Goal: Complete application form

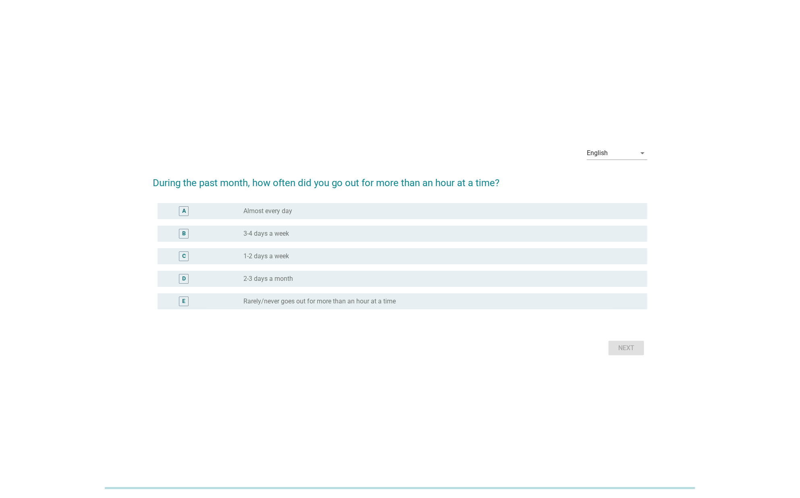
click at [265, 253] on label "1-2 days a week" at bounding box center [266, 256] width 46 height 8
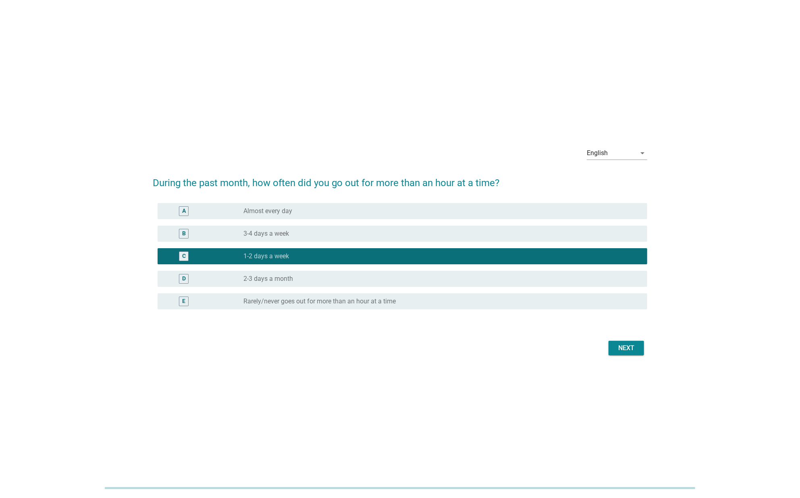
click at [632, 346] on div "Next" at bounding box center [626, 348] width 23 height 10
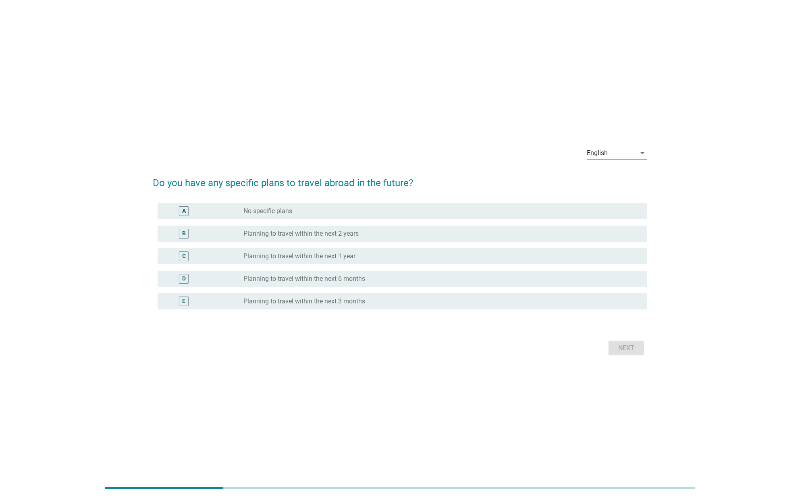
click at [608, 157] on div "English" at bounding box center [610, 153] width 49 height 13
click at [601, 182] on div "Bahasa Indonesia" at bounding box center [618, 179] width 51 height 10
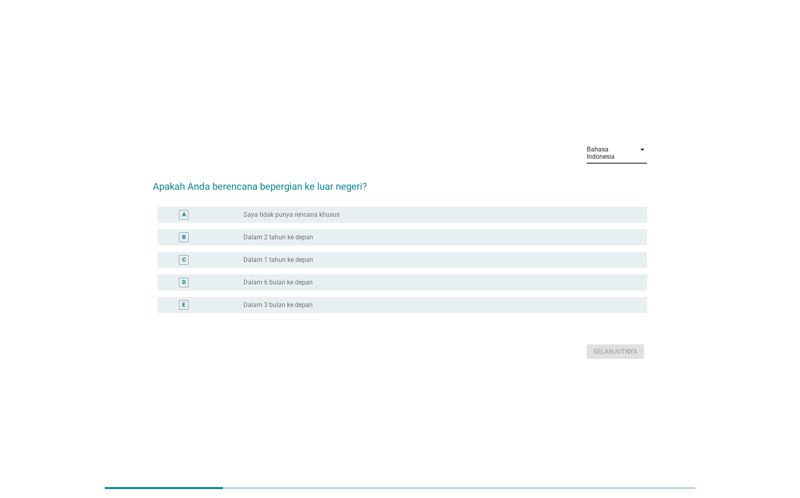
click at [331, 217] on label "Saya tidak punya rencana khusus" at bounding box center [291, 215] width 96 height 8
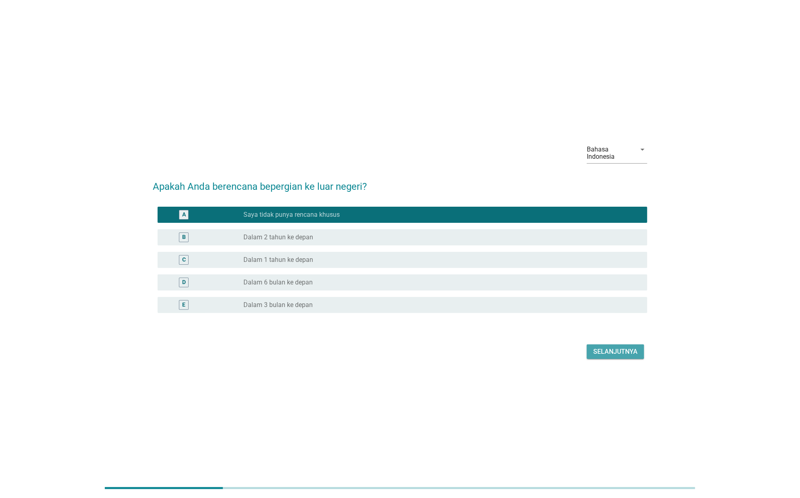
click at [633, 355] on div "Selanjutnya" at bounding box center [615, 352] width 44 height 10
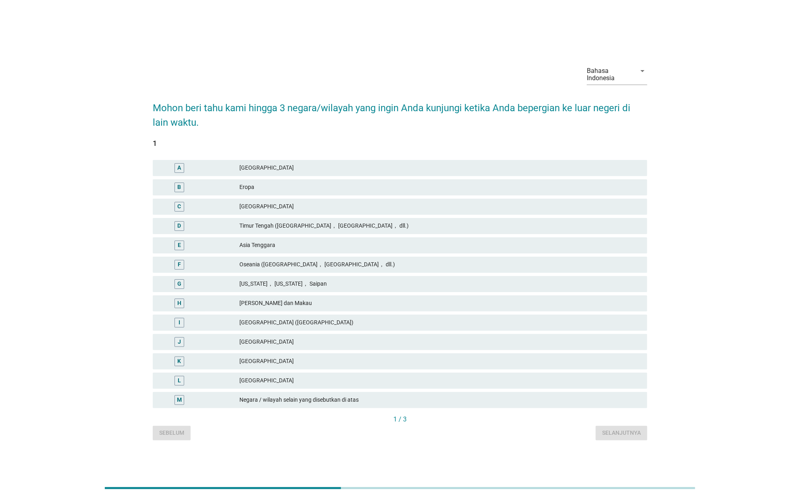
click at [292, 361] on div "[GEOGRAPHIC_DATA]" at bounding box center [439, 361] width 401 height 10
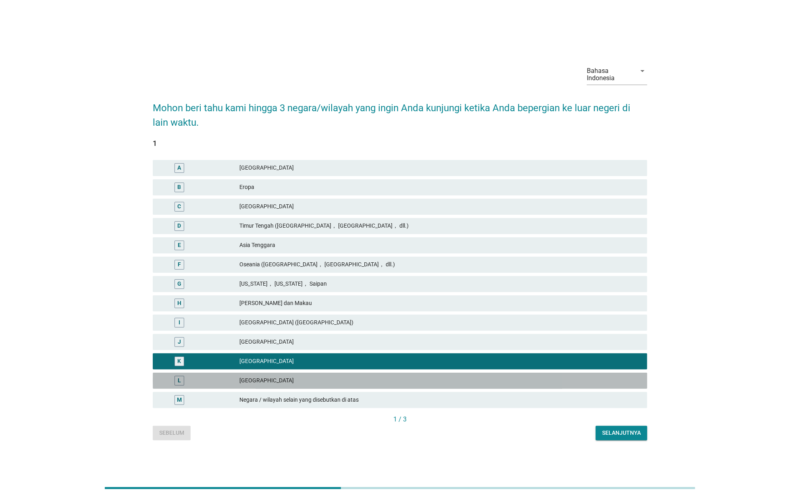
click at [307, 383] on div "[GEOGRAPHIC_DATA]" at bounding box center [439, 381] width 401 height 10
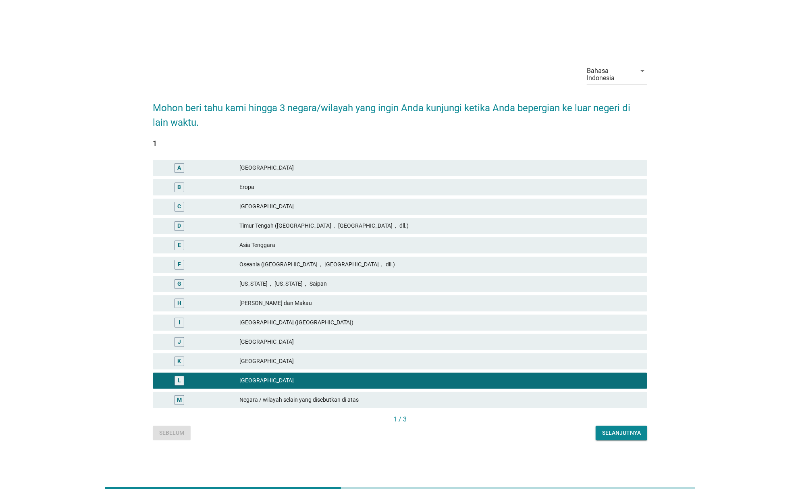
click at [313, 365] on div "[GEOGRAPHIC_DATA]" at bounding box center [439, 361] width 401 height 10
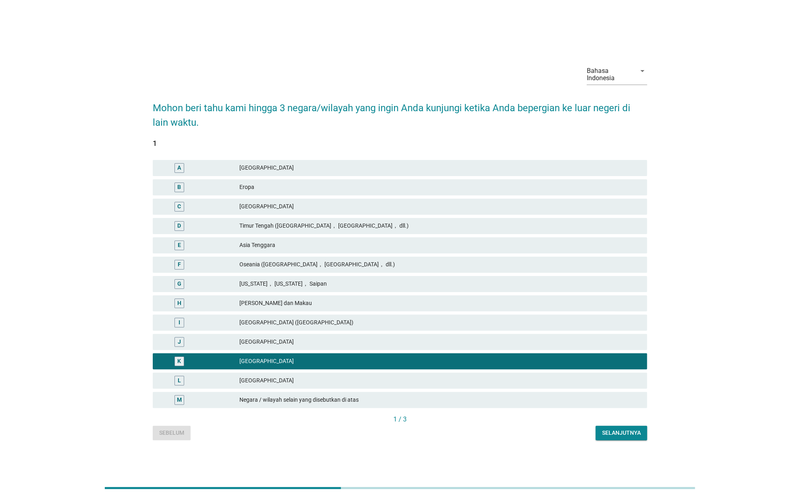
click at [632, 441] on div "Bahasa Indonesia arrow_drop_down Mohon beri tahu kami hingga 3 negara/wilayah y…" at bounding box center [399, 249] width 507 height 395
click at [630, 433] on div "Selanjutnya" at bounding box center [621, 433] width 39 height 8
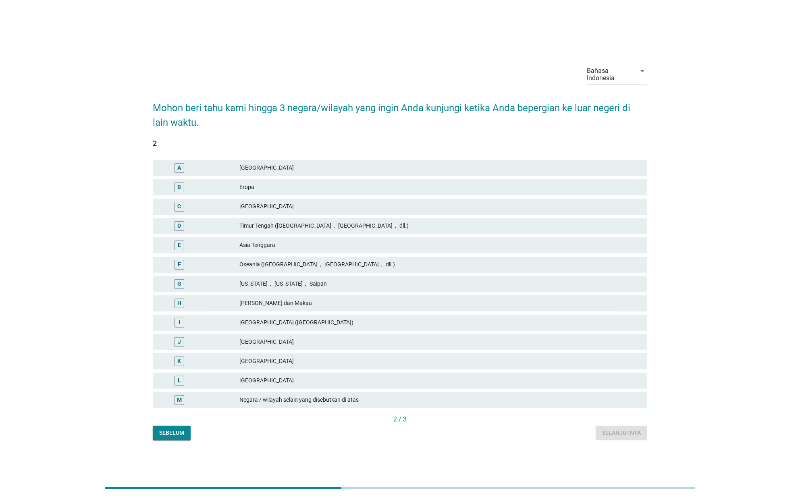
click at [281, 184] on div "Eropa" at bounding box center [439, 187] width 401 height 10
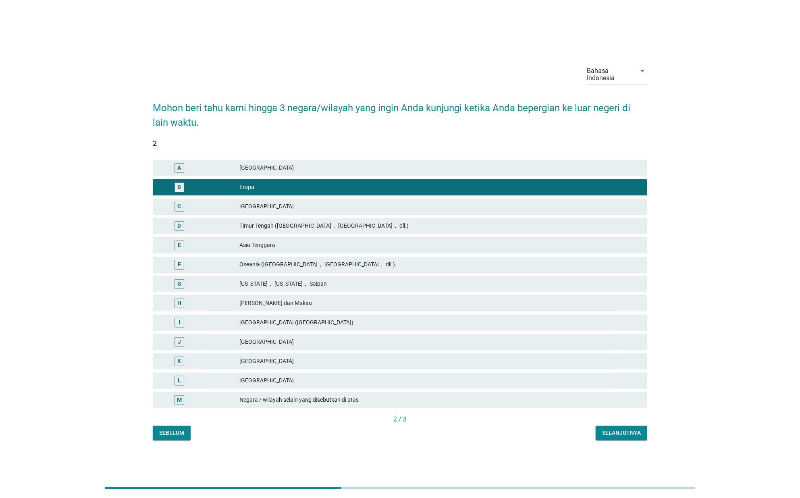
click at [611, 429] on div "Selanjutnya" at bounding box center [621, 433] width 39 height 8
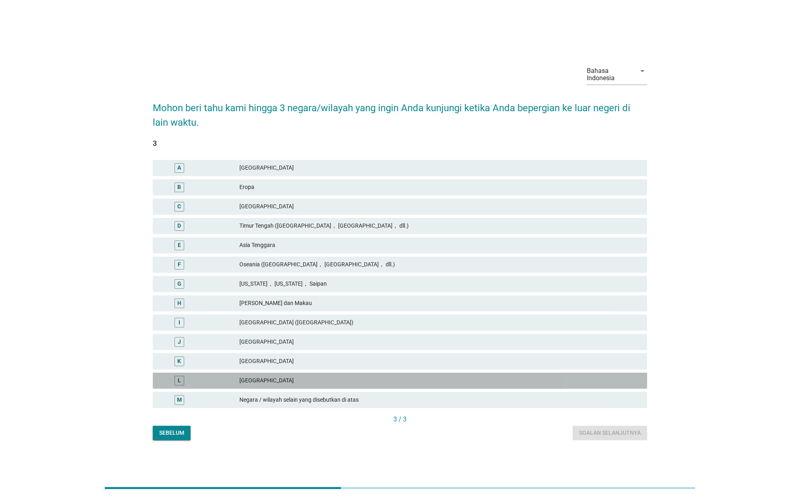
click at [366, 386] on div "L [GEOGRAPHIC_DATA]" at bounding box center [400, 381] width 494 height 16
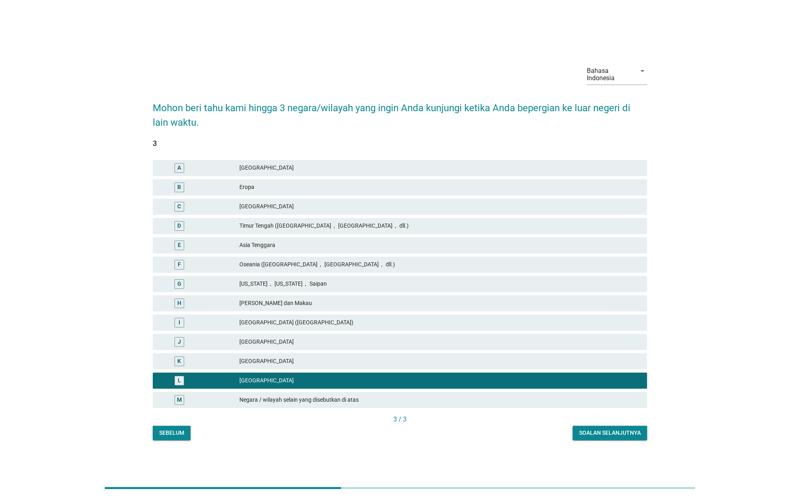
click at [616, 435] on div "Soalan selanjutnya" at bounding box center [610, 433] width 62 height 8
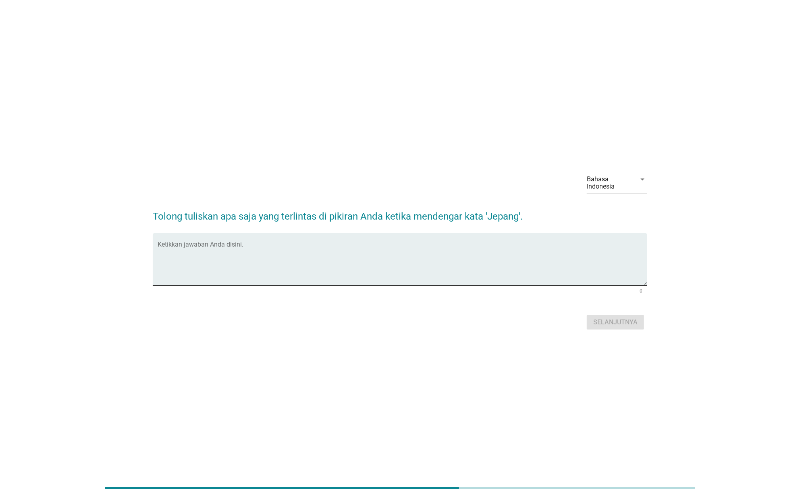
click at [439, 262] on textarea "Ketikkan jawaban Anda disini." at bounding box center [401, 264] width 489 height 42
type textarea "NEGARA MAJU, CANGGIH"
click at [598, 317] on button "Selanjutnya" at bounding box center [614, 322] width 57 height 15
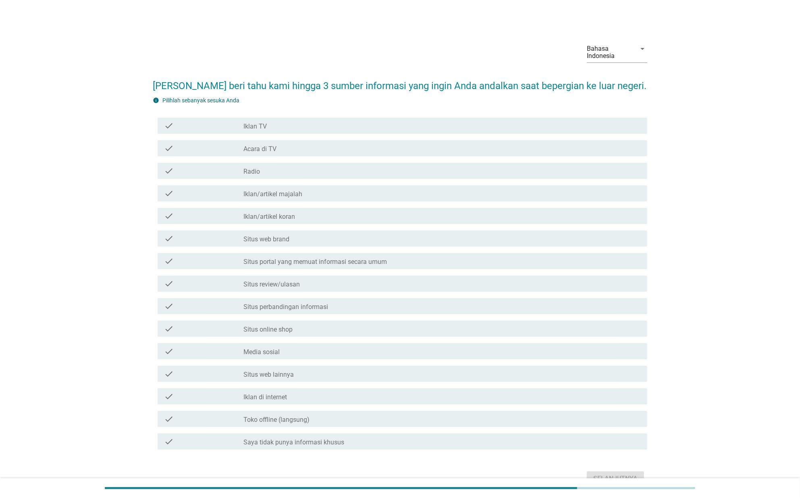
click at [311, 352] on div "check_box_outline_blank Media sosial" at bounding box center [441, 351] width 397 height 10
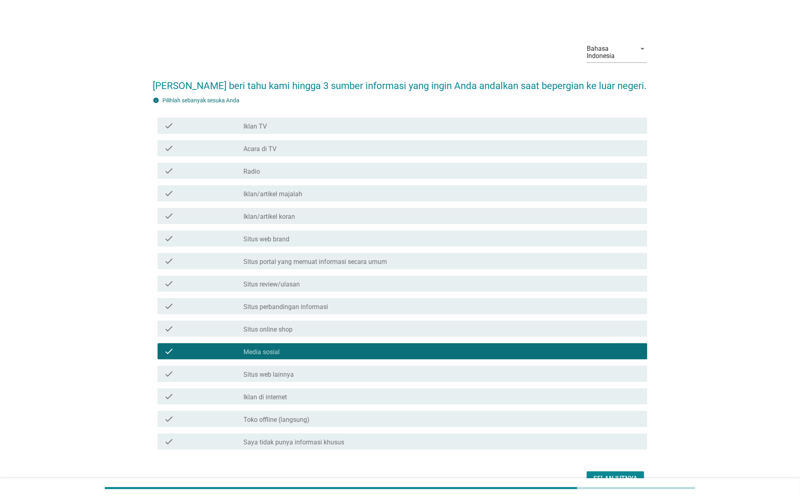
click at [332, 309] on div "check_box_outline_blank Situs perbandingan informasi" at bounding box center [441, 306] width 397 height 10
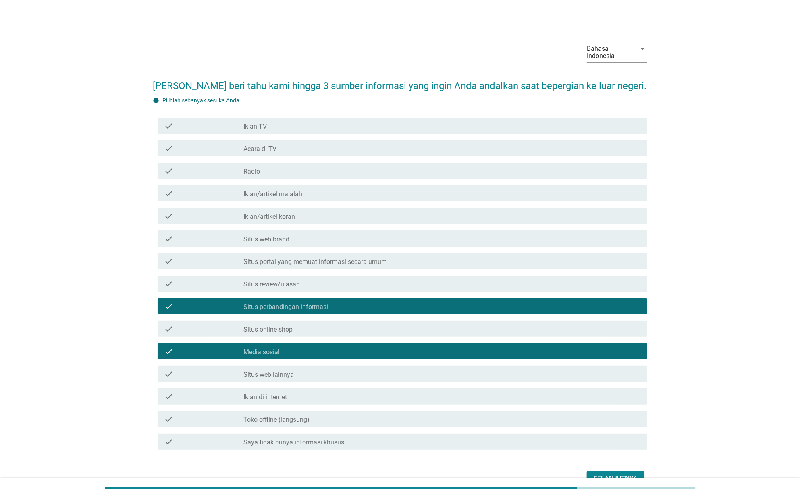
click at [321, 280] on div "check_box_outline_blank Situs review/ulasan" at bounding box center [441, 284] width 397 height 10
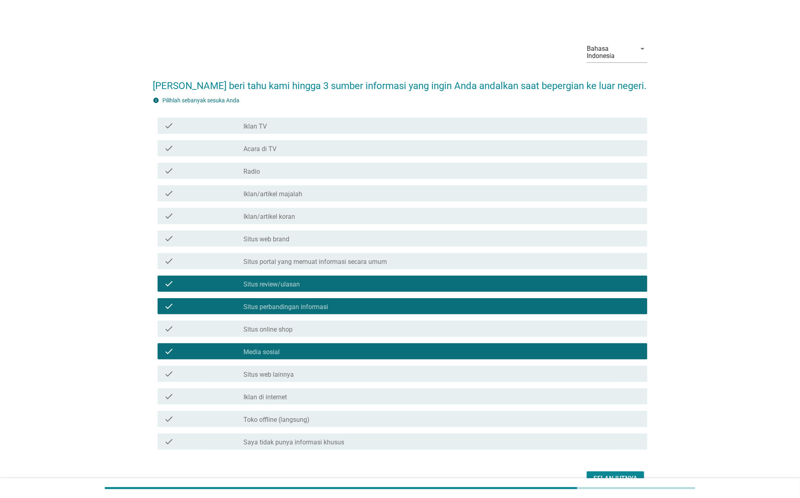
click at [601, 472] on button "Selanjutnya" at bounding box center [614, 478] width 57 height 15
